Goal: Find specific page/section: Find specific page/section

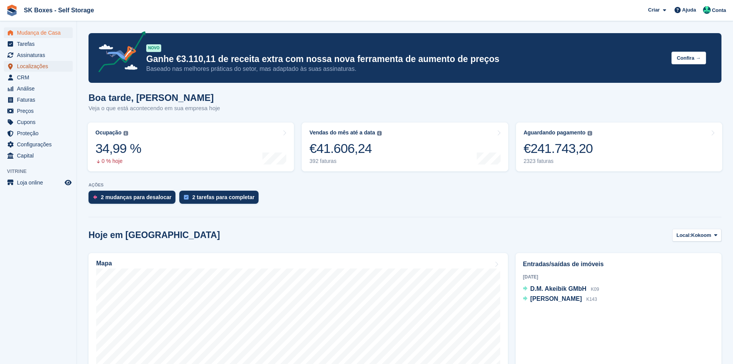
click at [42, 67] on span "Localizações" at bounding box center [40, 66] width 46 height 11
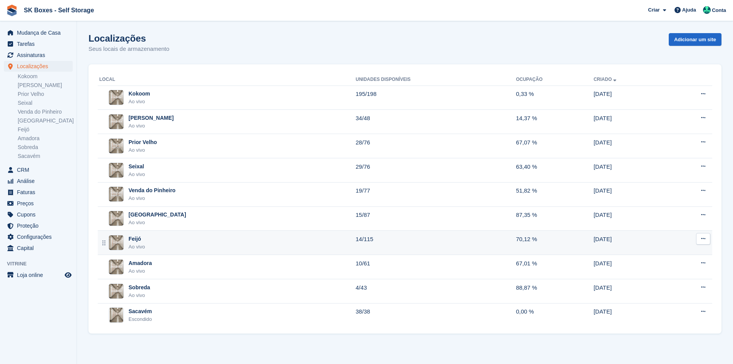
click at [164, 247] on div "Feijó Ao vivo" at bounding box center [227, 243] width 256 height 16
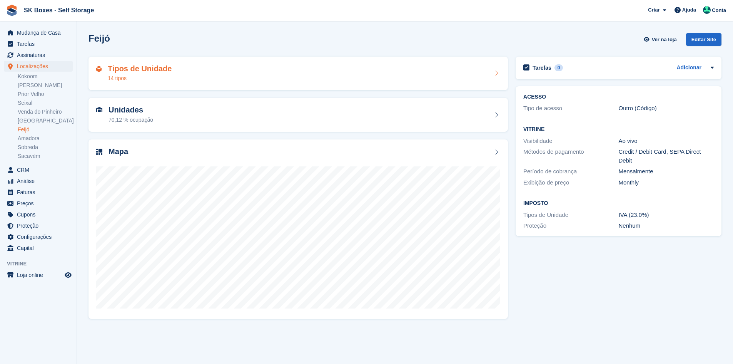
click at [217, 84] on div "Tipos de Unidade 14 tipos" at bounding box center [298, 74] width 419 height 34
